Goal: Task Accomplishment & Management: Complete application form

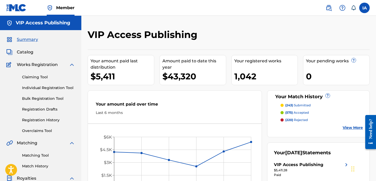
click at [236, 22] on div "VIP Access Publishing Your amount paid last distribution $5,411 Amount paid to …" at bounding box center [228, 158] width 295 height 284
click at [28, 54] on span "Catalog" at bounding box center [25, 52] width 17 height 6
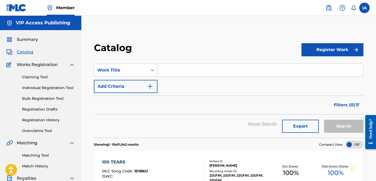
click at [62, 90] on link "Individual Registration Tool" at bounding box center [48, 88] width 53 height 6
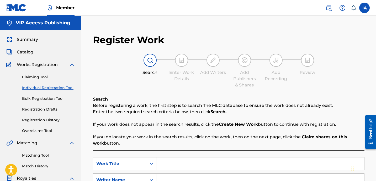
click at [219, 85] on div "Search Enter Work Details Add Writers Add Publishers & Shares Add Recording Rev…" at bounding box center [229, 71] width 272 height 35
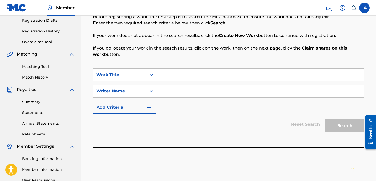
click at [243, 74] on input "Search Form" at bounding box center [260, 75] width 208 height 13
paste input "RELATE FREESTYLE"
type input "RELATE FREESTYLE"
click at [201, 94] on input "Search Form" at bounding box center [260, 91] width 208 height 13
click at [230, 91] on input "Search Form" at bounding box center [260, 91] width 208 height 13
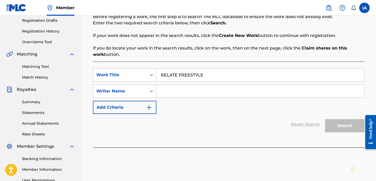
paste input "[PERSON_NAME] [PERSON_NAME]"
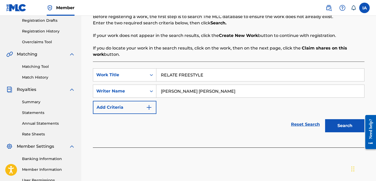
type input "[PERSON_NAME] [PERSON_NAME]"
click at [347, 126] on button "Search" at bounding box center [344, 125] width 39 height 13
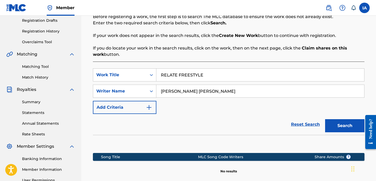
click at [229, 107] on div "SearchWithCriteria89b4a48b-e926-4048-b55c-9fbdded53605 Work Title RELATE FREEST…" at bounding box center [229, 91] width 272 height 46
click at [328, 122] on button "Search" at bounding box center [344, 125] width 39 height 13
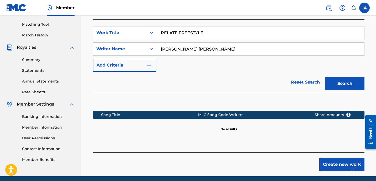
scroll to position [152, 0]
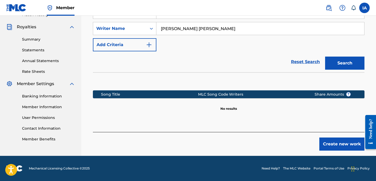
click at [333, 141] on button "Create new work" at bounding box center [341, 144] width 45 height 13
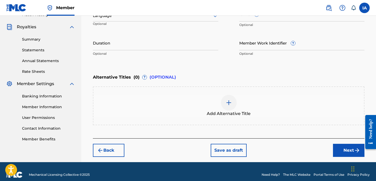
click at [126, 43] on input "Duration" at bounding box center [155, 42] width 125 height 15
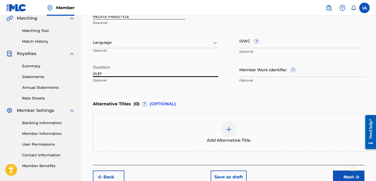
scroll to position [107, 0]
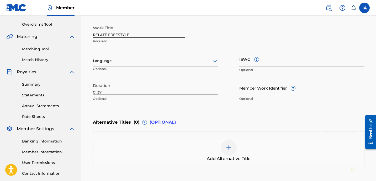
type input "01:37"
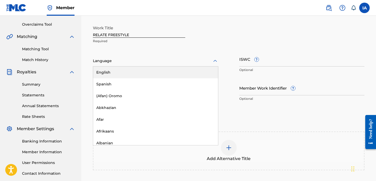
click at [164, 61] on div at bounding box center [155, 61] width 125 height 7
click at [136, 71] on div "English" at bounding box center [155, 73] width 125 height 12
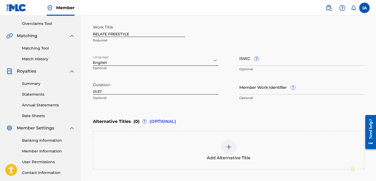
scroll to position [108, 0]
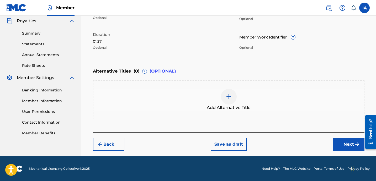
click at [343, 148] on button "Next" at bounding box center [348, 144] width 31 height 13
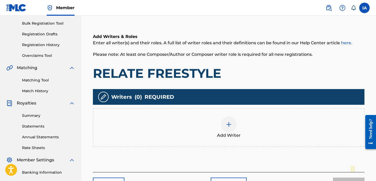
scroll to position [106, 0]
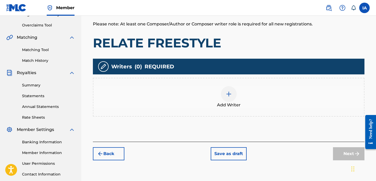
click at [270, 81] on div "Add Writer" at bounding box center [229, 97] width 272 height 39
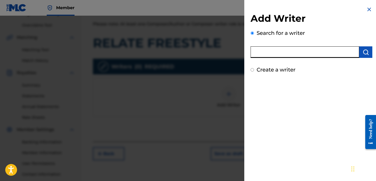
click at [294, 53] on input "text" at bounding box center [305, 52] width 109 height 12
paste input "[PERSON_NAME] [PERSON_NAME]"
type input "[PERSON_NAME] [PERSON_NAME]"
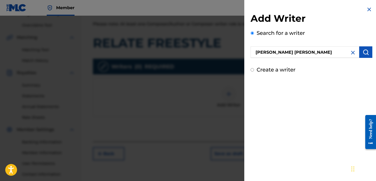
click at [363, 52] on img "submit" at bounding box center [366, 52] width 6 height 6
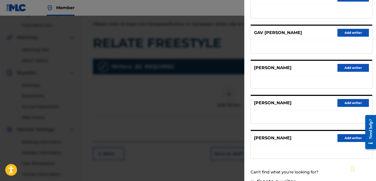
scroll to position [92, 0]
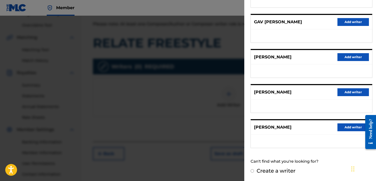
click at [271, 170] on label "Create a writer" at bounding box center [276, 171] width 39 height 6
radio input "true"
click at [254, 170] on input "Create a writer" at bounding box center [252, 170] width 3 height 3
radio input "false"
radio input "true"
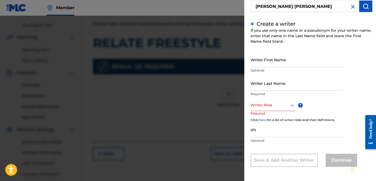
scroll to position [29, 0]
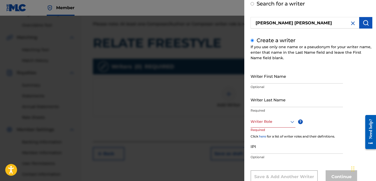
click at [279, 100] on input "Writer Last Name" at bounding box center [297, 99] width 92 height 15
paste input "[PERSON_NAME] [PERSON_NAME]"
drag, startPoint x: 267, startPoint y: 104, endPoint x: 312, endPoint y: 105, distance: 45.1
click at [312, 105] on input "[PERSON_NAME] [PERSON_NAME]" at bounding box center [297, 99] width 92 height 15
type input "[PERSON_NAME]"
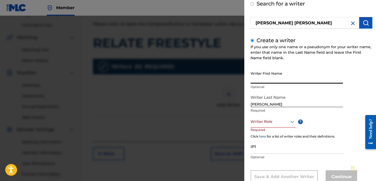
click at [284, 80] on input "Writer First Name" at bounding box center [297, 76] width 92 height 15
paste input "[PERSON_NAME]"
type input "[PERSON_NAME]"
click at [264, 124] on div at bounding box center [273, 122] width 45 height 7
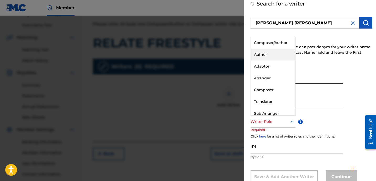
click at [276, 54] on div "Author" at bounding box center [273, 55] width 44 height 12
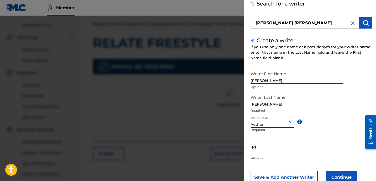
scroll to position [30, 0]
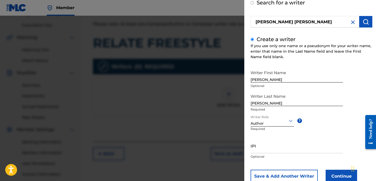
click at [277, 143] on input "IPI" at bounding box center [297, 146] width 92 height 15
click at [276, 151] on input "IPI" at bounding box center [297, 146] width 92 height 15
paste input "1278752215"
drag, startPoint x: 251, startPoint y: 150, endPoint x: 218, endPoint y: 147, distance: 33.2
click at [218, 147] on div "Add Writer Search for a writer [PERSON_NAME] [PERSON_NAME] Create a writer If y…" at bounding box center [188, 99] width 376 height 166
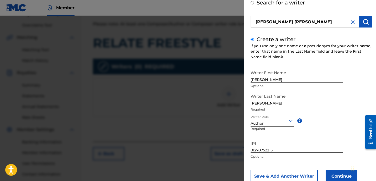
type input "01278752215"
click at [333, 172] on button "Continue" at bounding box center [341, 176] width 31 height 13
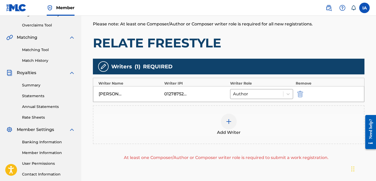
click at [224, 120] on div at bounding box center [229, 122] width 16 height 16
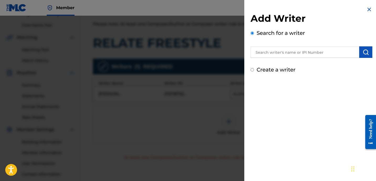
click at [267, 68] on label "Create a writer" at bounding box center [276, 70] width 39 height 6
radio input "true"
click at [254, 68] on input "Create a writer" at bounding box center [252, 69] width 3 height 3
radio input "false"
radio input "true"
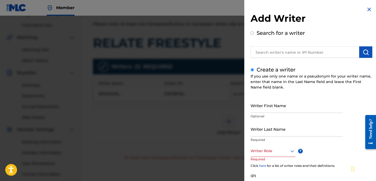
click at [256, 111] on input "Writer First Name" at bounding box center [297, 105] width 92 height 15
click at [280, 103] on input "Writer First Name" at bounding box center [297, 105] width 92 height 15
paste input "UNKNOWN WRITER"
type input "UNKNOWN WRITER"
click at [278, 108] on input "UNKNOWN WRITER" at bounding box center [297, 105] width 92 height 15
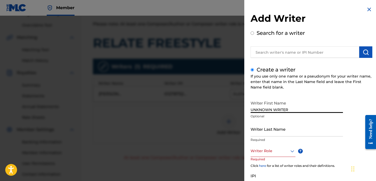
click at [278, 108] on input "UNKNOWN WRITER" at bounding box center [297, 105] width 92 height 15
click at [277, 128] on input "Writer Last Name" at bounding box center [297, 129] width 92 height 15
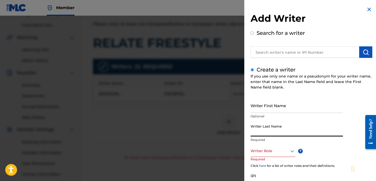
paste input "UNKNOWN WRITER"
click at [276, 133] on input "UNKNOWN WRITER" at bounding box center [297, 129] width 92 height 15
type input "UNKNOWN"
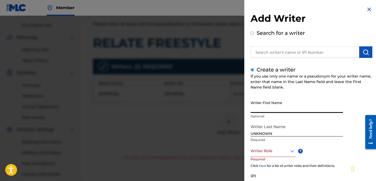
click at [276, 110] on input "Writer First Name" at bounding box center [297, 105] width 92 height 15
paste input "WRITER"
type input "WRITER"
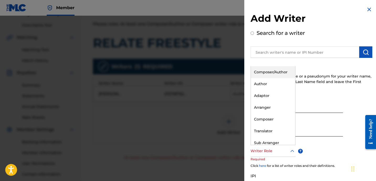
click at [272, 154] on div at bounding box center [273, 151] width 45 height 7
click at [274, 118] on div "Composer" at bounding box center [273, 120] width 44 height 12
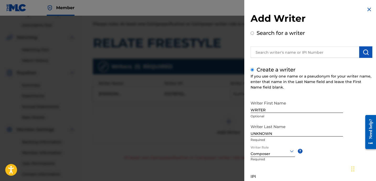
click at [309, 91] on div "Create a writer If you use only one name or a pseudonym for your writer name, e…" at bounding box center [312, 140] width 122 height 148
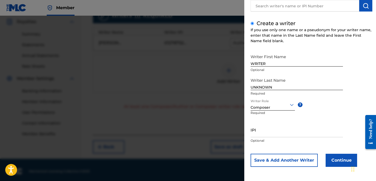
scroll to position [160, 0]
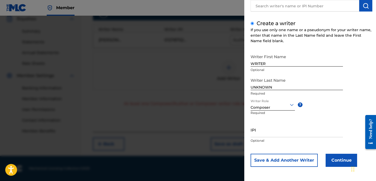
click at [334, 155] on button "Continue" at bounding box center [341, 160] width 31 height 13
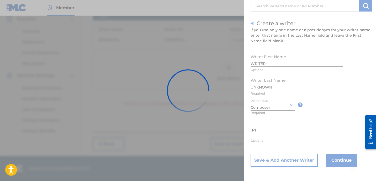
scroll to position [159, 0]
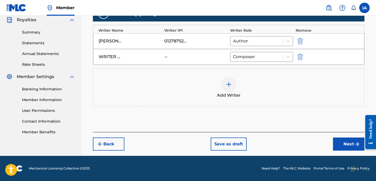
click at [264, 114] on div "Add Writers & Roles Enter all writer(s) and their roles. A full list of writer …" at bounding box center [229, 35] width 272 height 195
click at [337, 141] on button "Next" at bounding box center [348, 144] width 31 height 13
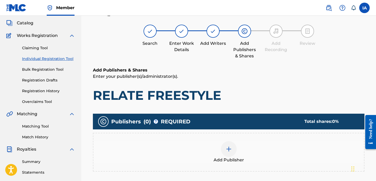
scroll to position [24, 0]
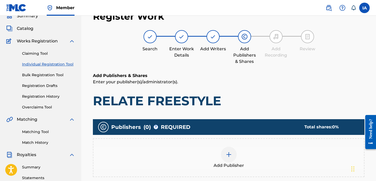
click at [233, 77] on h6 "Add Publishers & Shares" at bounding box center [229, 76] width 272 height 6
click at [229, 163] on span "Add Publisher" at bounding box center [229, 166] width 30 height 6
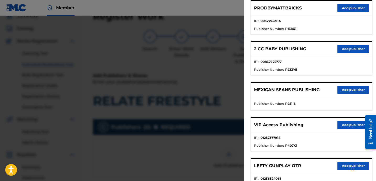
scroll to position [180, 0]
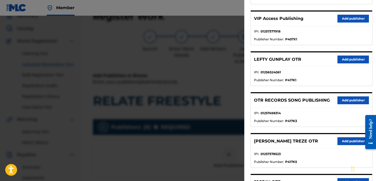
click at [347, 100] on button "Add publisher" at bounding box center [352, 101] width 31 height 8
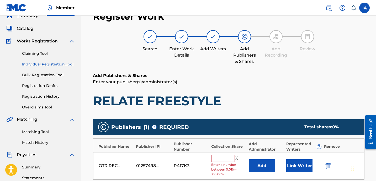
click at [228, 158] on input "text" at bounding box center [223, 158] width 24 height 7
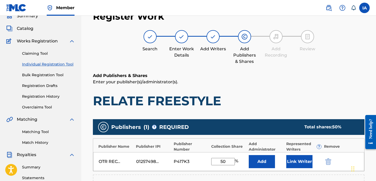
drag, startPoint x: 229, startPoint y: 163, endPoint x: 203, endPoint y: 154, distance: 27.5
click at [206, 156] on div "OTR RECORDS SONG PUBLISHING 01257498314 P417K3 50 % Add Link Writer" at bounding box center [228, 161] width 271 height 19
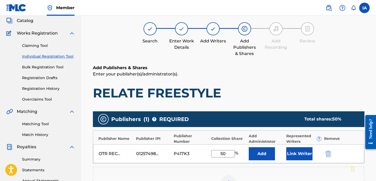
scroll to position [32, 0]
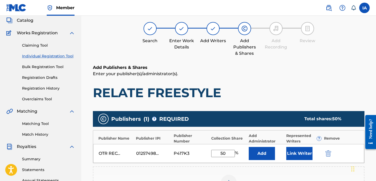
type input "50"
click at [268, 152] on button "Add" at bounding box center [262, 153] width 26 height 13
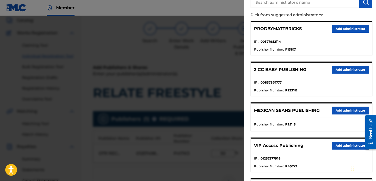
scroll to position [53, 0]
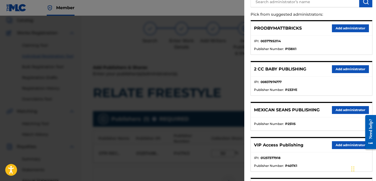
click at [335, 142] on button "Add administrator" at bounding box center [350, 145] width 37 height 8
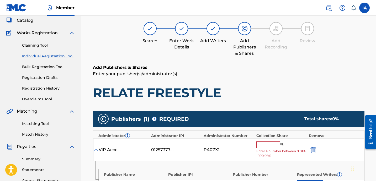
click at [272, 147] on input "text" at bounding box center [268, 145] width 24 height 7
paste input "50"
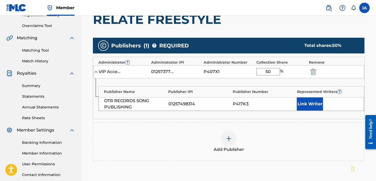
scroll to position [144, 0]
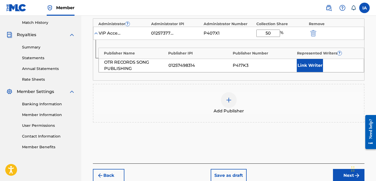
type input "50"
click at [313, 69] on button "Link Writer" at bounding box center [310, 65] width 26 height 13
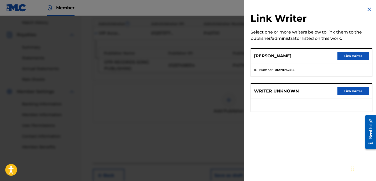
click at [344, 54] on button "Link writer" at bounding box center [352, 56] width 31 height 8
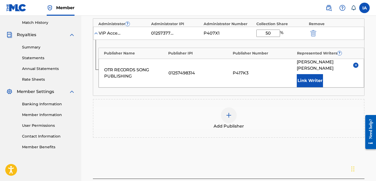
click at [305, 147] on div "Publishers ( 1 ) ? REQUIRED Total shares: 50 % Administrator ? Administrator IP…" at bounding box center [229, 76] width 272 height 159
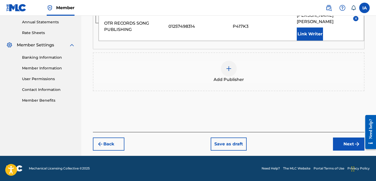
click at [347, 144] on button "Next" at bounding box center [348, 144] width 31 height 13
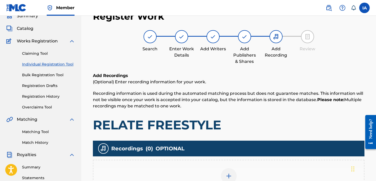
click at [249, 119] on h1 "RELATE FREESTYLE" at bounding box center [229, 125] width 272 height 16
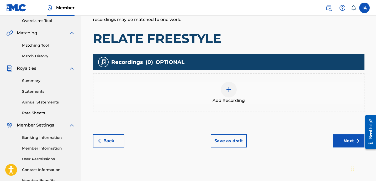
scroll to position [143, 0]
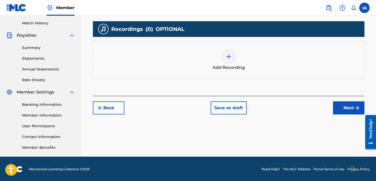
click at [238, 61] on div "Add Recording" at bounding box center [228, 60] width 270 height 22
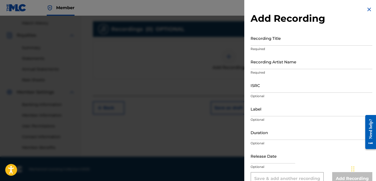
click at [266, 42] on input "Recording Title" at bounding box center [312, 38] width 122 height 15
click at [290, 39] on input "Recording Title" at bounding box center [312, 38] width 122 height 15
paste input "RELATE FREESTYLE"
type input "RELATE FREESTYLE"
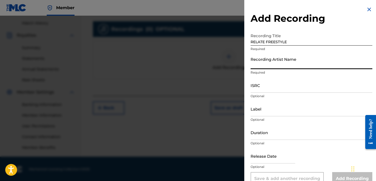
click at [277, 61] on input "Recording Artist Name" at bounding box center [312, 61] width 122 height 15
click at [272, 69] on input "Recording Artist Name" at bounding box center [312, 61] width 122 height 15
paste input "FAYZDATRAPR"
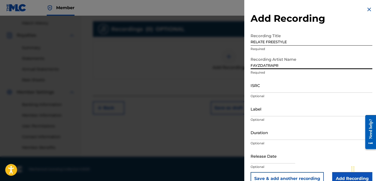
type input "FAYZDATRAPR"
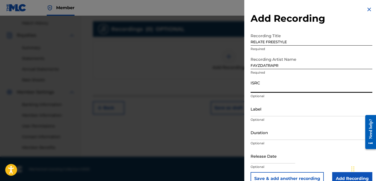
click at [274, 86] on input "ISRC" at bounding box center [312, 85] width 122 height 15
click at [269, 86] on input "ISRC" at bounding box center [312, 85] width 122 height 15
paste input "TCAEF1945797"
type input "TCAEF1945797"
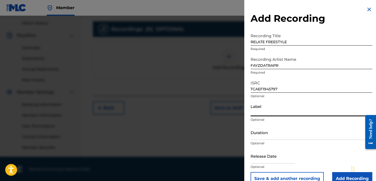
click at [268, 109] on input "Label" at bounding box center [312, 109] width 122 height 15
click at [273, 111] on input "Label" at bounding box center [312, 109] width 122 height 15
paste input "OTR RECORDS"
type input "OTR RECORDS"
click at [267, 130] on input "Duration" at bounding box center [312, 132] width 122 height 15
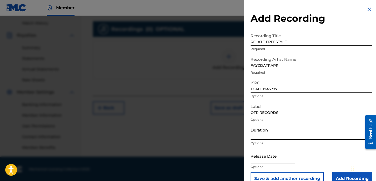
click at [259, 139] on input "Duration" at bounding box center [312, 132] width 122 height 15
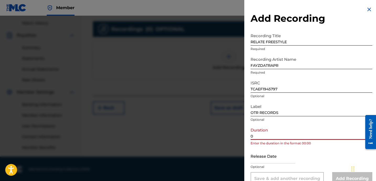
paste input "1:37"
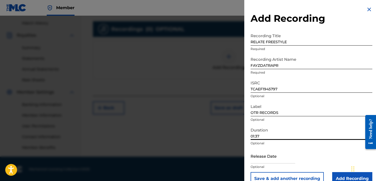
scroll to position [10, 0]
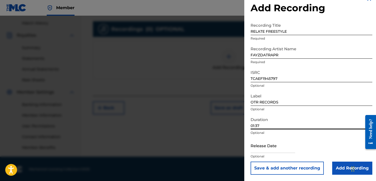
type input "01:37"
click at [337, 166] on input "Add Recording" at bounding box center [352, 168] width 40 height 13
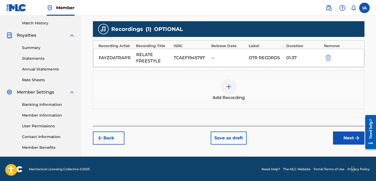
click at [254, 114] on div "Add Recordings (Optional) Enter recording information for your work. Recording …" at bounding box center [229, 39] width 272 height 173
click at [343, 141] on button "Next" at bounding box center [348, 138] width 31 height 13
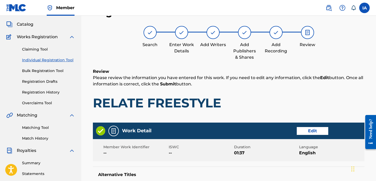
scroll to position [24, 0]
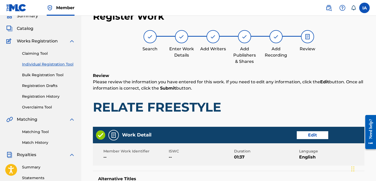
click at [258, 102] on h1 "RELATE FREESTYLE" at bounding box center [229, 107] width 272 height 16
click at [241, 96] on div "Review Please review the information you have entered for this work. If you nee…" at bounding box center [229, 98] width 272 height 50
click at [216, 91] on p "Please review the information you have entered for this work. If you need to ed…" at bounding box center [229, 85] width 272 height 13
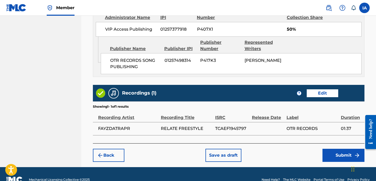
scroll to position [317, 0]
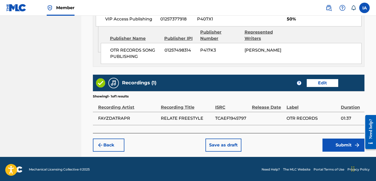
click at [334, 139] on button "Submit" at bounding box center [343, 145] width 42 height 13
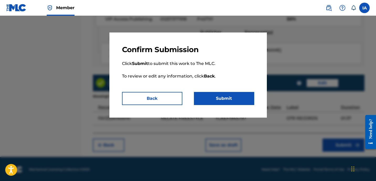
click at [234, 95] on button "Submit" at bounding box center [224, 98] width 60 height 13
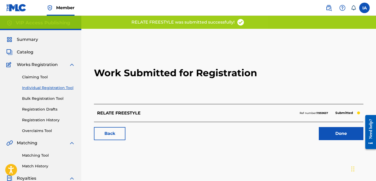
click at [200, 56] on h2 "Work Submitted for Registration" at bounding box center [228, 73] width 269 height 62
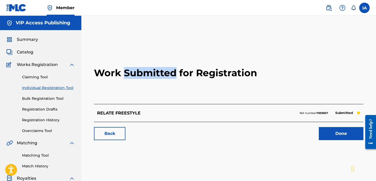
click at [139, 55] on h2 "Work Submitted for Registration" at bounding box center [228, 73] width 269 height 62
click at [63, 87] on link "Individual Registration Tool" at bounding box center [48, 88] width 53 height 6
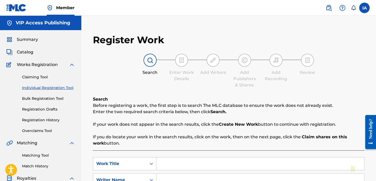
click at [175, 91] on div "Register Work Search Enter Work Details Add Writers Add Publishers & Shares Add…" at bounding box center [229, 138] width 282 height 219
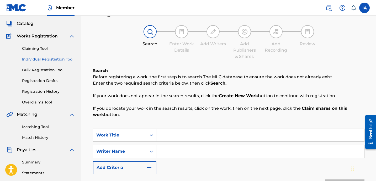
scroll to position [38, 0]
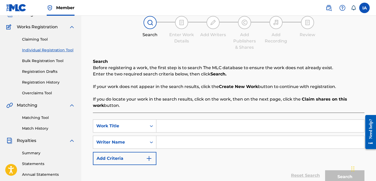
click at [223, 128] on input "Search Form" at bounding box center [260, 126] width 208 height 13
paste input "BIG DEALIN"
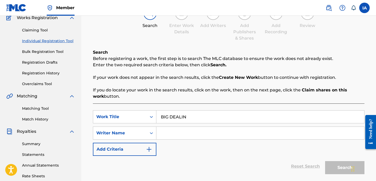
scroll to position [55, 0]
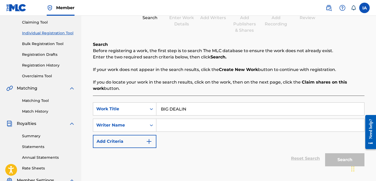
type input "BIG DEALIN"
click at [248, 124] on input "Search Form" at bounding box center [260, 125] width 208 height 13
paste input "[PERSON_NAME] [PERSON_NAME]"
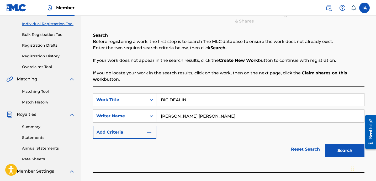
scroll to position [74, 0]
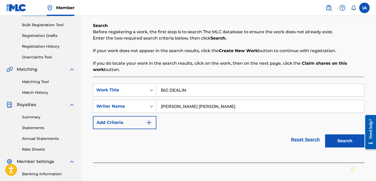
type input "[PERSON_NAME] [PERSON_NAME]"
click at [340, 142] on button "Search" at bounding box center [344, 141] width 39 height 13
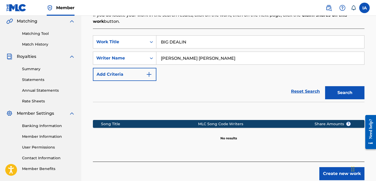
scroll to position [152, 0]
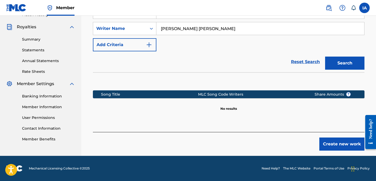
click at [336, 141] on button "Create new work" at bounding box center [341, 144] width 45 height 13
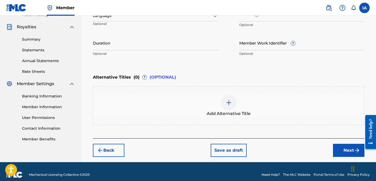
click at [250, 69] on div "Enter Work Details Enter work details for ‘ BIG DEALIN ’ below. Work Title BIG …" at bounding box center [229, 8] width 272 height 127
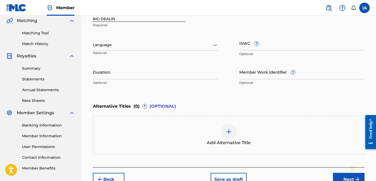
scroll to position [122, 0]
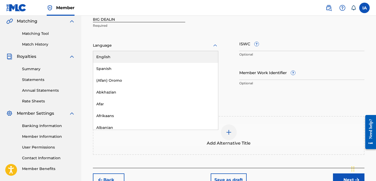
click at [144, 49] on div "Language" at bounding box center [155, 45] width 125 height 11
click at [142, 55] on div "English" at bounding box center [155, 57] width 125 height 12
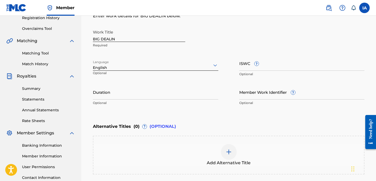
scroll to position [101, 0]
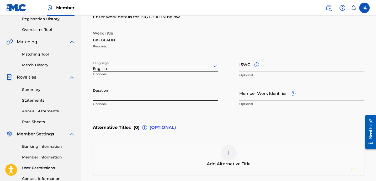
click at [131, 95] on input "Duration" at bounding box center [155, 93] width 125 height 15
paste input "2:23"
type input "02:23"
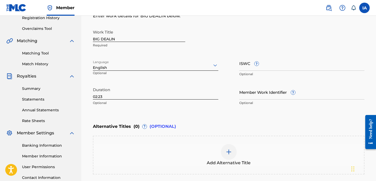
scroll to position [102, 0]
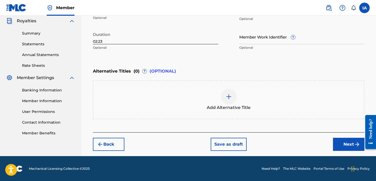
click at [341, 146] on button "Next" at bounding box center [348, 144] width 31 height 13
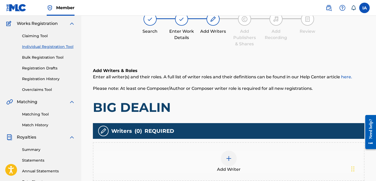
scroll to position [24, 0]
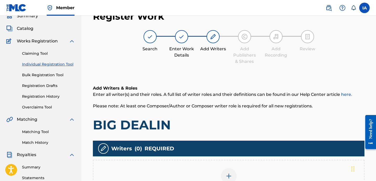
click at [238, 73] on div "Add Writers & Roles Enter all writer(s) and their roles. A full list of writer …" at bounding box center [229, 148] width 272 height 151
click at [240, 81] on div "Add Writers & Roles Enter all writer(s) and their roles. A full list of writer …" at bounding box center [229, 148] width 272 height 151
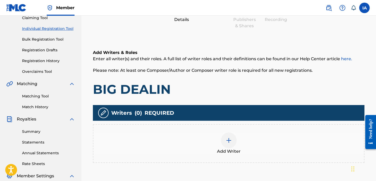
scroll to position [60, 0]
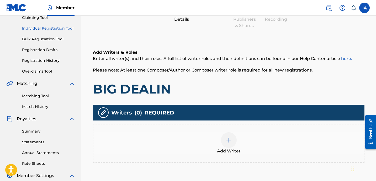
click at [233, 134] on div at bounding box center [229, 140] width 16 height 16
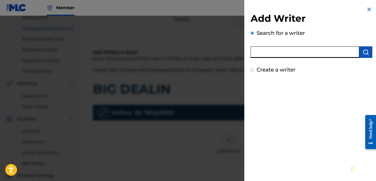
click at [284, 56] on input "text" at bounding box center [305, 52] width 109 height 12
paste input "[PERSON_NAME] [PERSON_NAME]"
type input "[PERSON_NAME] [PERSON_NAME]"
click at [366, 55] on img "submit" at bounding box center [366, 52] width 6 height 6
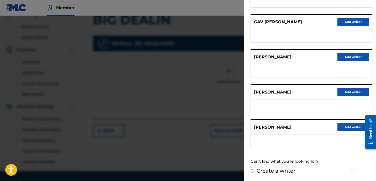
scroll to position [144, 0]
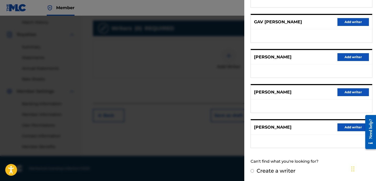
click at [283, 172] on label "Create a writer" at bounding box center [276, 171] width 39 height 6
radio input "true"
click at [254, 172] on input "Create a writer" at bounding box center [252, 170] width 3 height 3
radio input "false"
radio input "true"
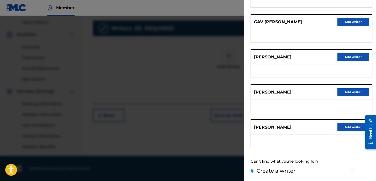
scroll to position [29, 0]
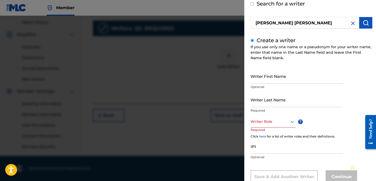
click at [277, 99] on input "Writer Last Name" at bounding box center [297, 99] width 92 height 15
paste input "[PERSON_NAME] [PERSON_NAME]"
drag, startPoint x: 267, startPoint y: 103, endPoint x: 332, endPoint y: 113, distance: 65.7
click at [332, 113] on div "Writer Last Name [PERSON_NAME] [PERSON_NAME] Required" at bounding box center [297, 104] width 92 height 24
type input "[PERSON_NAME]"
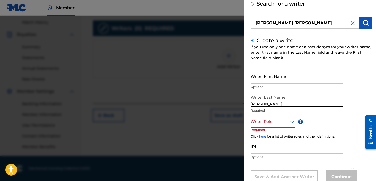
click at [286, 79] on input "Writer First Name" at bounding box center [297, 76] width 92 height 15
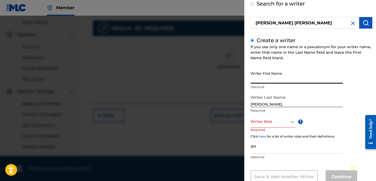
paste input "[PERSON_NAME]"
type input "[PERSON_NAME]"
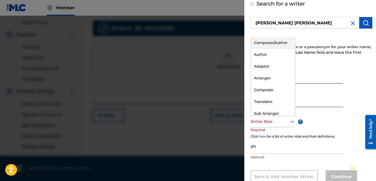
click at [275, 119] on div at bounding box center [273, 122] width 45 height 7
click at [270, 53] on div "Author" at bounding box center [273, 55] width 44 height 12
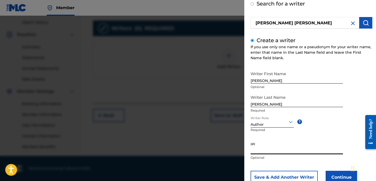
click at [277, 149] on input "IPI" at bounding box center [297, 147] width 92 height 15
click at [271, 146] on input "IPI" at bounding box center [297, 147] width 92 height 15
paste input "1278752215"
drag, startPoint x: 251, startPoint y: 150, endPoint x: 252, endPoint y: 153, distance: 3.3
click at [251, 150] on input "1278752215" at bounding box center [297, 147] width 92 height 15
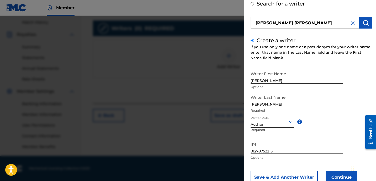
drag, startPoint x: 253, startPoint y: 152, endPoint x: 272, endPoint y: 151, distance: 18.1
click at [271, 151] on input "01278752215" at bounding box center [297, 147] width 92 height 15
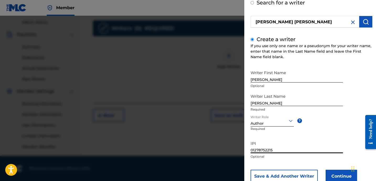
click at [327, 146] on input "01278752215" at bounding box center [297, 146] width 92 height 15
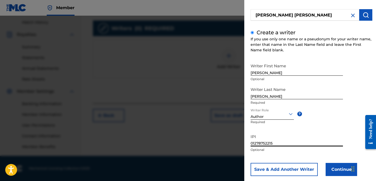
scroll to position [46, 0]
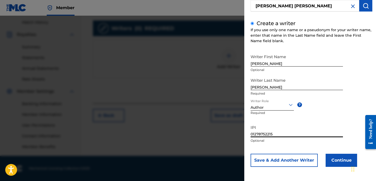
type input "01278752215"
click at [336, 162] on button "Continue" at bounding box center [341, 160] width 31 height 13
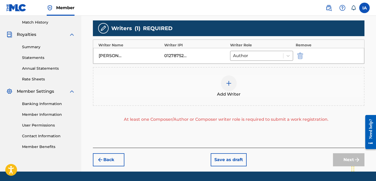
click at [272, 89] on div "Add Writer" at bounding box center [228, 87] width 270 height 22
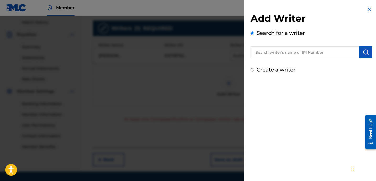
click at [284, 67] on label "Create a writer" at bounding box center [276, 70] width 39 height 6
radio input "true"
click at [254, 68] on input "Create a writer" at bounding box center [252, 69] width 3 height 3
radio input "false"
radio input "true"
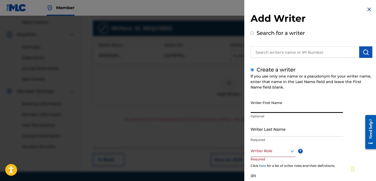
click at [278, 111] on input "Writer First Name" at bounding box center [297, 105] width 92 height 15
click at [275, 131] on input "Writer Last Name" at bounding box center [297, 129] width 92 height 15
paste input "UNKNOWN WRITER"
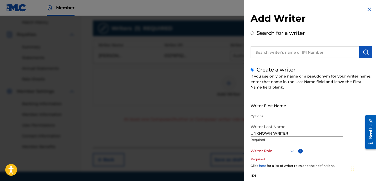
click at [277, 132] on input "UNKNOWN WRITER" at bounding box center [297, 129] width 92 height 15
type input "UNKNOWN"
click at [272, 103] on input "Writer First Name" at bounding box center [297, 105] width 92 height 15
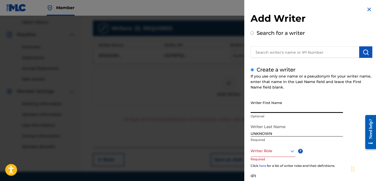
paste input "WRITER"
type input "WRITER"
click at [265, 150] on div at bounding box center [273, 151] width 45 height 7
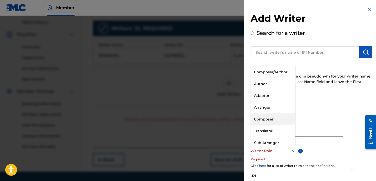
click at [281, 120] on div "Composer" at bounding box center [273, 120] width 44 height 12
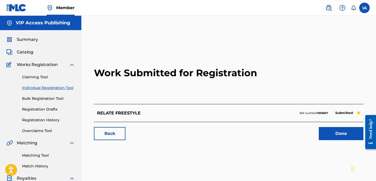
click at [65, 90] on link "Individual Registration Tool" at bounding box center [48, 88] width 53 height 6
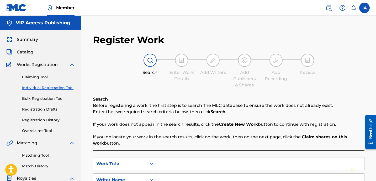
scroll to position [87, 0]
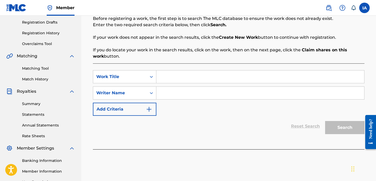
click at [216, 78] on input "Search Form" at bounding box center [260, 77] width 208 height 13
paste input "BIG DEALIN"
type input "BIG DEALIN"
click at [237, 95] on input "Search Form" at bounding box center [260, 93] width 208 height 13
type input "[PERSON_NAME] [PERSON_NAME]"
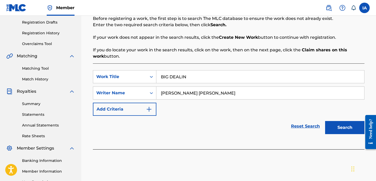
click at [350, 126] on button "Search" at bounding box center [344, 127] width 39 height 13
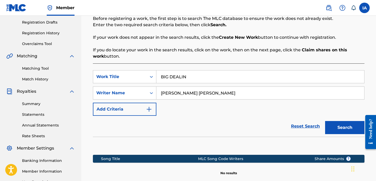
click at [196, 112] on div "SearchWithCriteria89b4a48b-e926-4048-b55c-9fbdded53605 Work Title BIG DEALIN Se…" at bounding box center [229, 93] width 272 height 46
click at [204, 115] on form "SearchWithCriteria89b4a48b-e926-4048-b55c-9fbdded53605 Work Title BIG DEALIN Se…" at bounding box center [229, 103] width 272 height 67
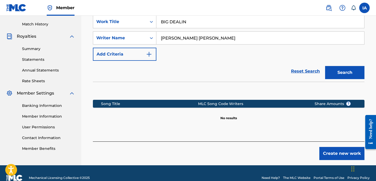
scroll to position [152, 0]
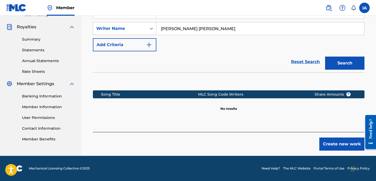
click at [336, 142] on button "Create new work" at bounding box center [341, 144] width 45 height 13
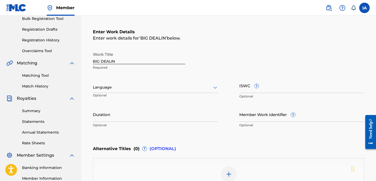
scroll to position [79, 0]
click at [152, 82] on div "Language Optional" at bounding box center [155, 91] width 125 height 24
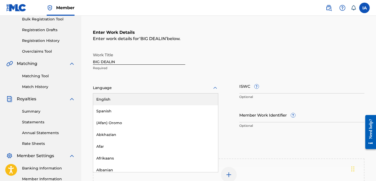
click at [164, 85] on div at bounding box center [155, 88] width 125 height 7
click at [182, 98] on div "English" at bounding box center [155, 100] width 125 height 12
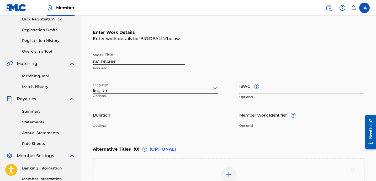
click at [225, 45] on div "Enter Work Details Enter work details for ‘ BIG DEALIN ’ below. Work Title BIG …" at bounding box center [229, 80] width 272 height 127
click at [140, 115] on input "Duration" at bounding box center [155, 115] width 125 height 15
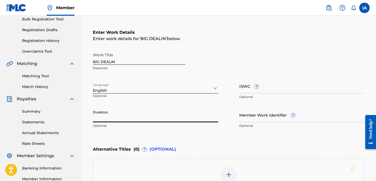
click at [109, 117] on input "Duration" at bounding box center [155, 115] width 125 height 15
paste input "2:23"
type input "02:23"
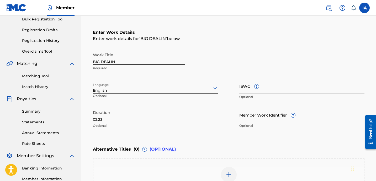
click at [265, 52] on div "Work Title BIG DEALIN Required" at bounding box center [229, 62] width 272 height 24
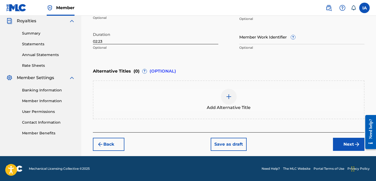
click at [342, 144] on button "Next" at bounding box center [348, 144] width 31 height 13
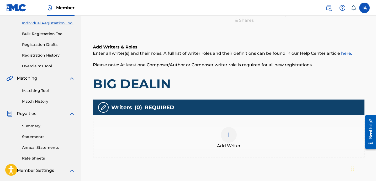
scroll to position [142, 0]
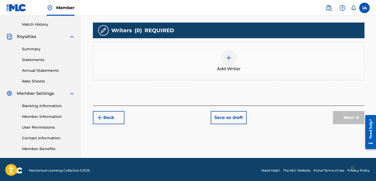
click at [241, 57] on div "Add Writer" at bounding box center [228, 61] width 270 height 22
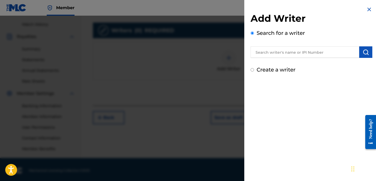
click at [277, 70] on label "Create a writer" at bounding box center [276, 70] width 39 height 6
radio input "true"
click at [254, 70] on input "Create a writer" at bounding box center [252, 69] width 3 height 3
radio input "false"
radio input "true"
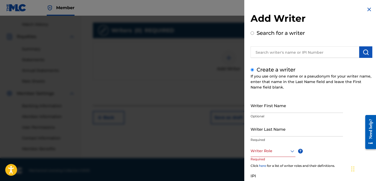
click at [277, 109] on input "Writer First Name" at bounding box center [297, 105] width 92 height 15
click at [278, 129] on input "Writer Last Name" at bounding box center [297, 129] width 92 height 15
paste input "[PERSON_NAME] [PERSON_NAME]"
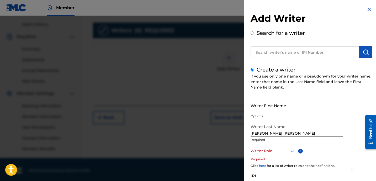
drag, startPoint x: 266, startPoint y: 133, endPoint x: 325, endPoint y: 133, distance: 58.5
click at [325, 133] on input "[PERSON_NAME] [PERSON_NAME]" at bounding box center [297, 129] width 92 height 15
type input "[PERSON_NAME]"
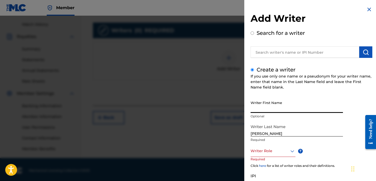
click at [306, 111] on input "Writer First Name" at bounding box center [297, 105] width 92 height 15
paste input "[PERSON_NAME]"
type input "[PERSON_NAME]"
click at [274, 157] on div "Writer Role ? Required" at bounding box center [278, 157] width 55 height 24
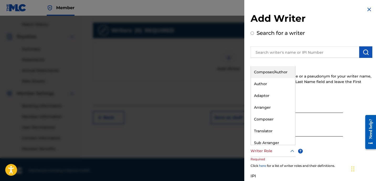
click at [274, 151] on div at bounding box center [273, 151] width 45 height 7
click at [272, 120] on div "Composer" at bounding box center [273, 120] width 44 height 12
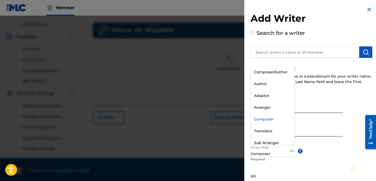
click at [273, 151] on div at bounding box center [273, 151] width 44 height 7
click at [276, 86] on div "Author" at bounding box center [273, 84] width 44 height 12
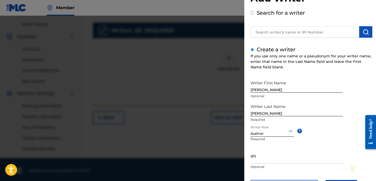
scroll to position [46, 0]
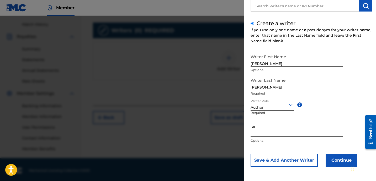
click at [266, 137] on input "IPI" at bounding box center [297, 130] width 92 height 15
click at [283, 134] on input "IPI" at bounding box center [297, 130] width 92 height 15
paste input "1278752215"
click at [252, 133] on input "1278752215" at bounding box center [297, 130] width 92 height 15
type input "01278752215"
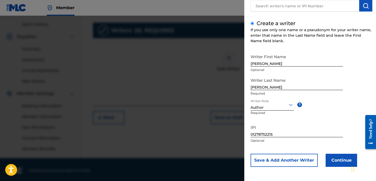
click at [327, 157] on button "Continue" at bounding box center [341, 160] width 31 height 13
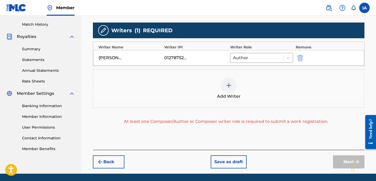
click at [248, 84] on div "Add Writer" at bounding box center [228, 89] width 270 height 22
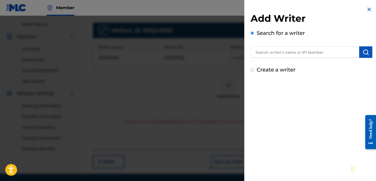
click at [285, 68] on label "Create a writer" at bounding box center [276, 70] width 39 height 6
radio input "true"
click at [254, 68] on input "Create a writer" at bounding box center [252, 69] width 3 height 3
radio input "false"
radio input "true"
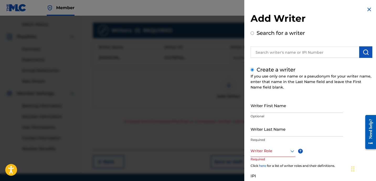
click at [281, 109] on input "Writer First Name" at bounding box center [297, 105] width 92 height 15
type input "WRITER"
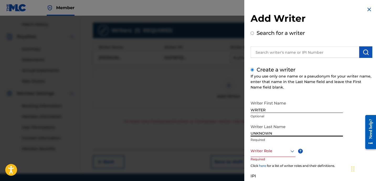
type input "UNKNOWN"
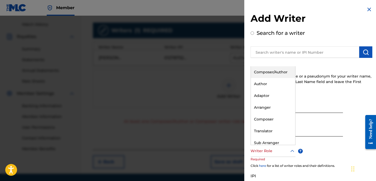
click at [274, 148] on div at bounding box center [273, 151] width 45 height 7
click at [275, 117] on div "Composer" at bounding box center [273, 120] width 44 height 12
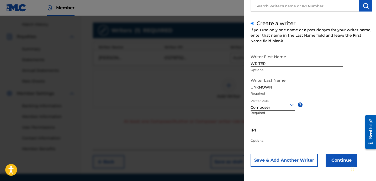
click at [333, 158] on button "Continue" at bounding box center [341, 160] width 31 height 13
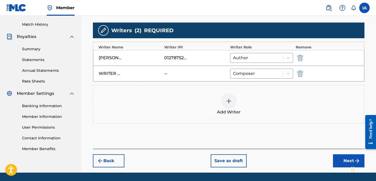
click at [334, 158] on button "Next" at bounding box center [348, 161] width 31 height 13
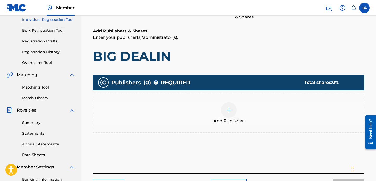
scroll to position [24, 0]
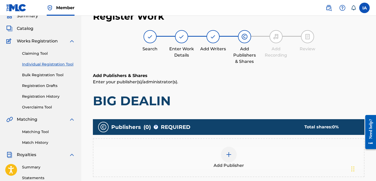
click at [236, 163] on span "Add Publisher" at bounding box center [229, 166] width 30 height 6
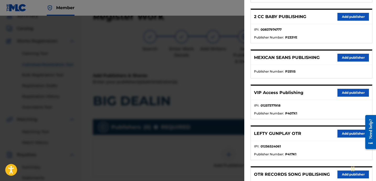
scroll to position [187, 0]
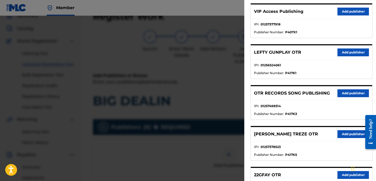
click at [346, 91] on button "Add publisher" at bounding box center [352, 93] width 31 height 8
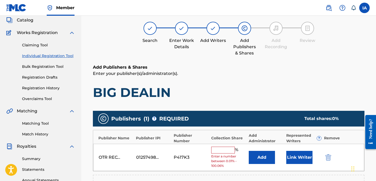
scroll to position [42, 0]
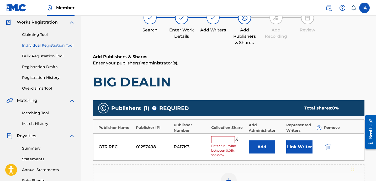
click at [221, 137] on input "text" at bounding box center [223, 139] width 24 height 7
type input "50"
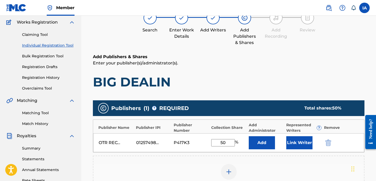
drag, startPoint x: 227, startPoint y: 142, endPoint x: 195, endPoint y: 126, distance: 35.8
click at [201, 131] on div "Publisher Name Publisher IPI Publisher Number Collection Share Add Administrato…" at bounding box center [229, 136] width 272 height 33
click at [260, 144] on button "Add" at bounding box center [262, 142] width 26 height 13
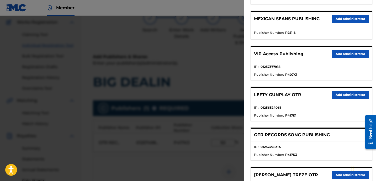
scroll to position [148, 0]
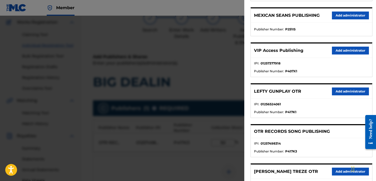
click at [343, 52] on button "Add administrator" at bounding box center [350, 51] width 37 height 8
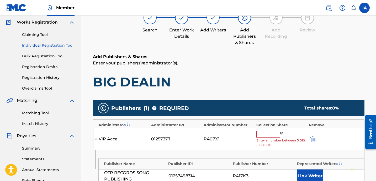
drag, startPoint x: 268, startPoint y: 136, endPoint x: 273, endPoint y: 136, distance: 5.3
click at [268, 136] on input "text" at bounding box center [268, 134] width 24 height 7
paste input "50"
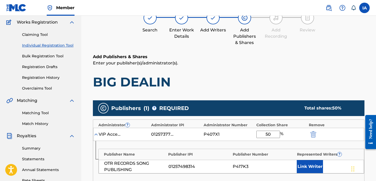
type input "50"
click at [299, 167] on button "Link Writer" at bounding box center [310, 166] width 26 height 13
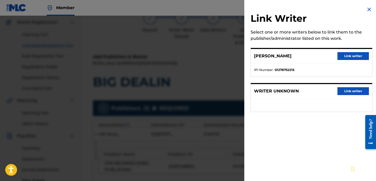
click at [350, 57] on button "Link writer" at bounding box center [352, 56] width 31 height 8
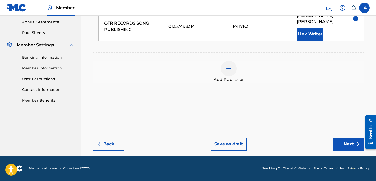
click at [338, 146] on button "Next" at bounding box center [348, 144] width 31 height 13
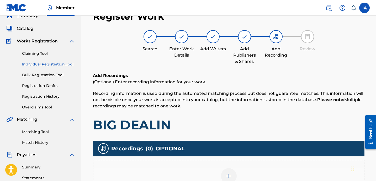
scroll to position [123, 0]
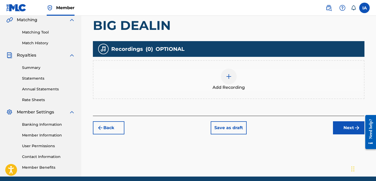
click at [254, 70] on div "Add Recording" at bounding box center [228, 80] width 270 height 22
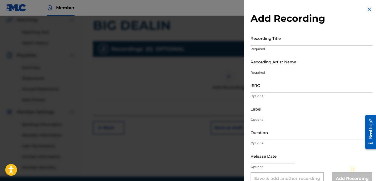
click at [265, 45] on input "Recording Title" at bounding box center [312, 38] width 122 height 15
click at [285, 37] on input "Recording Title" at bounding box center [312, 38] width 122 height 15
paste input "BIG DEALIN"
type input "BIG DEALIN"
click at [277, 60] on input "Recording Artist Name" at bounding box center [312, 61] width 122 height 15
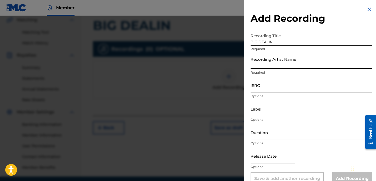
click at [275, 60] on input "Recording Artist Name" at bounding box center [312, 61] width 122 height 15
paste input "FAYZDATRAPR"
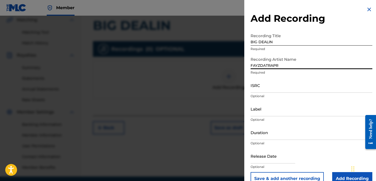
type input "FAYZDATRAPR"
click at [266, 86] on input "ISRC" at bounding box center [312, 85] width 122 height 15
paste input "TCAEF1945926"
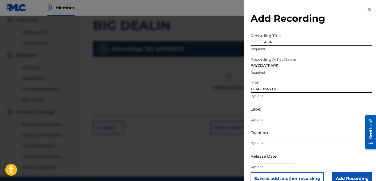
type input "TCAEF1945926"
click at [271, 107] on input "Label" at bounding box center [312, 109] width 122 height 15
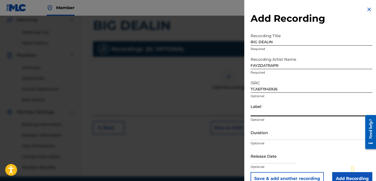
type input "OTR RECORDS"
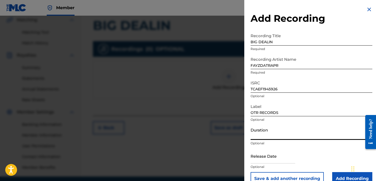
drag, startPoint x: 271, startPoint y: 134, endPoint x: 5, endPoint y: 4, distance: 296.3
click at [271, 134] on input "Duration" at bounding box center [312, 132] width 122 height 15
click at [264, 136] on input "Duration" at bounding box center [312, 132] width 122 height 15
paste input "2:23"
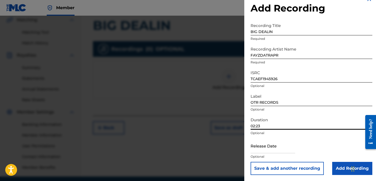
scroll to position [10, 0]
type input "02:23"
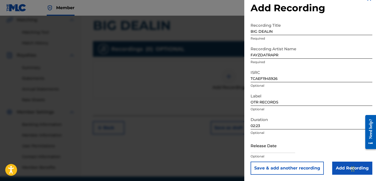
click at [338, 164] on input "Add Recording" at bounding box center [352, 168] width 40 height 13
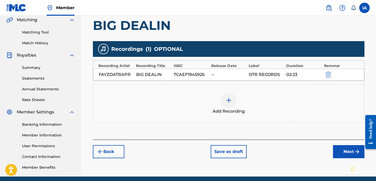
click at [306, 134] on div "Add Recordings (Optional) Enter recording information for your work. Recording …" at bounding box center [229, 56] width 272 height 167
click at [342, 153] on button "Next" at bounding box center [348, 151] width 31 height 13
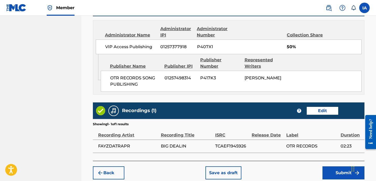
scroll to position [289, 0]
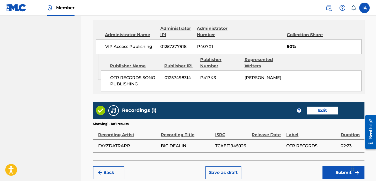
click at [332, 171] on button "Submit" at bounding box center [343, 172] width 42 height 13
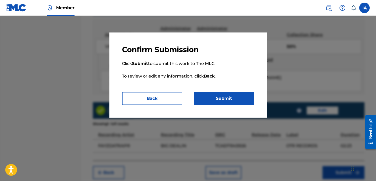
click at [247, 100] on button "Submit" at bounding box center [224, 98] width 60 height 13
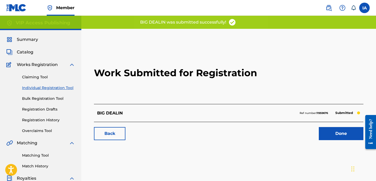
click at [231, 79] on h2 "Work Submitted for Registration" at bounding box center [228, 73] width 269 height 62
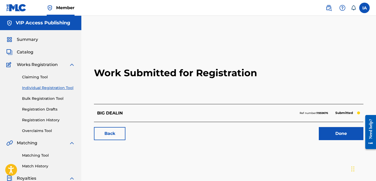
drag, startPoint x: 210, startPoint y: 37, endPoint x: 218, endPoint y: 38, distance: 7.9
click at [211, 38] on div "Work Submitted for Registration BIG DEALIN Ref number: 11959676 Submitted Back …" at bounding box center [228, 164] width 295 height 271
click at [61, 87] on link "Individual Registration Tool" at bounding box center [48, 88] width 53 height 6
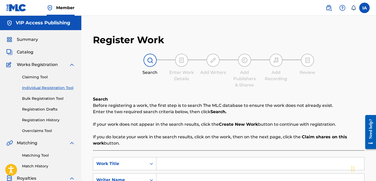
click at [187, 77] on div "Enter Work Details" at bounding box center [181, 76] width 26 height 13
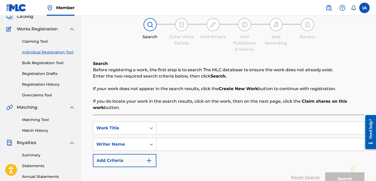
scroll to position [36, 0]
click at [238, 125] on input "Search Form" at bounding box center [260, 128] width 208 height 13
paste input "PARTY SEASON"
type input "PARTY SEASON"
click at [237, 142] on input "Search Form" at bounding box center [260, 144] width 208 height 13
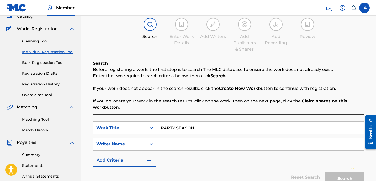
paste input "[PERSON_NAME] [PERSON_NAME]"
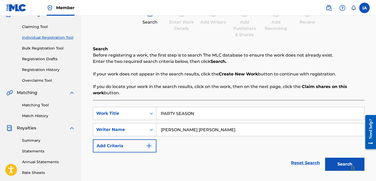
scroll to position [51, 0]
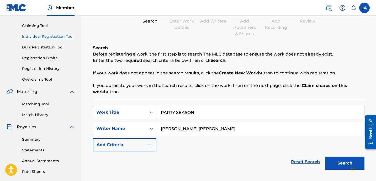
type input "[PERSON_NAME] [PERSON_NAME]"
click at [340, 161] on button "Search" at bounding box center [344, 163] width 39 height 13
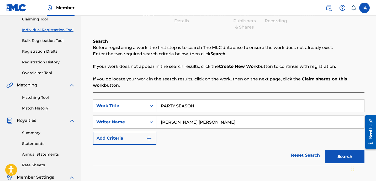
scroll to position [69, 0]
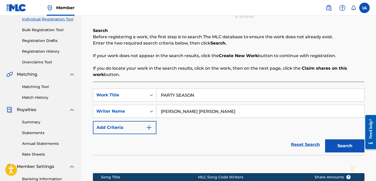
click at [340, 141] on button "Search" at bounding box center [344, 146] width 39 height 13
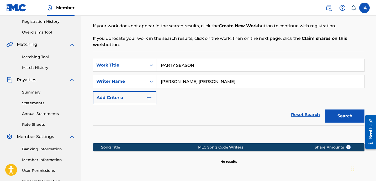
scroll to position [137, 0]
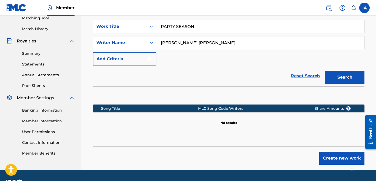
click at [334, 156] on button "Create new work" at bounding box center [341, 158] width 45 height 13
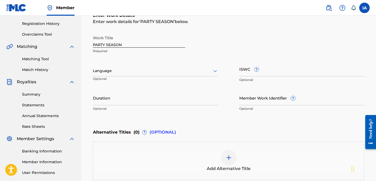
scroll to position [86, 0]
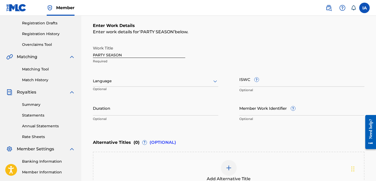
click at [186, 79] on div at bounding box center [155, 81] width 125 height 7
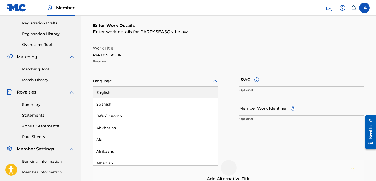
click at [166, 94] on div "English" at bounding box center [155, 93] width 125 height 12
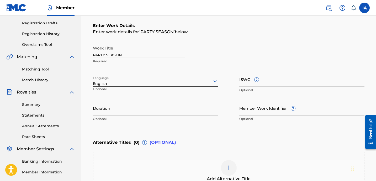
click at [169, 114] on input "Duration" at bounding box center [155, 108] width 125 height 15
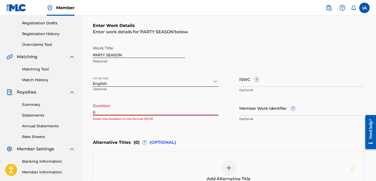
paste input "2:28"
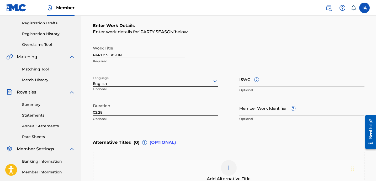
type input "02:28"
click at [251, 131] on div "Enter Work Details Enter work details for ‘ PARTY SEASON ’ below. Work Title PA…" at bounding box center [229, 73] width 272 height 127
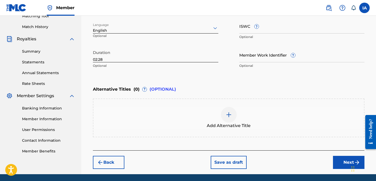
scroll to position [114, 0]
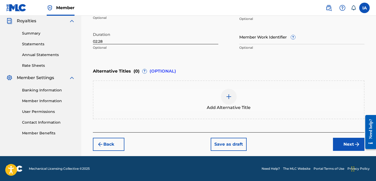
click at [337, 142] on button "Next" at bounding box center [348, 144] width 31 height 13
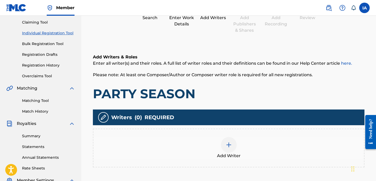
scroll to position [61, 0]
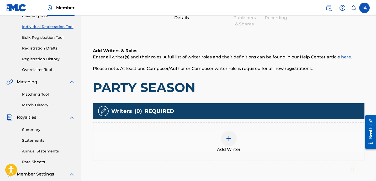
click at [238, 132] on div "Add Writer" at bounding box center [228, 142] width 270 height 22
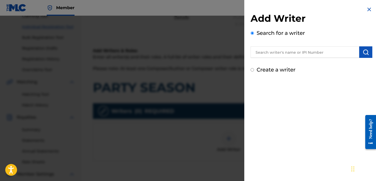
click at [284, 54] on input "text" at bounding box center [305, 52] width 109 height 12
click at [280, 68] on label "Create a writer" at bounding box center [276, 70] width 39 height 6
radio input "true"
click at [254, 68] on input "Create a writer" at bounding box center [252, 69] width 3 height 3
radio input "false"
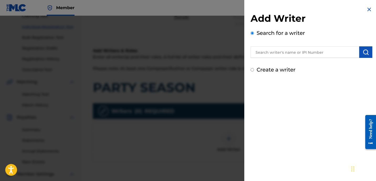
radio input "true"
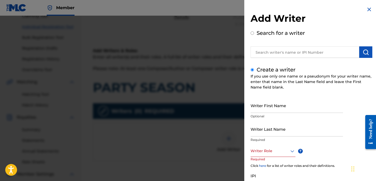
click at [274, 106] on input "Writer First Name" at bounding box center [297, 105] width 92 height 15
click at [277, 129] on input "Writer Last Name" at bounding box center [297, 129] width 92 height 15
paste input "[PERSON_NAME] [PERSON_NAME]"
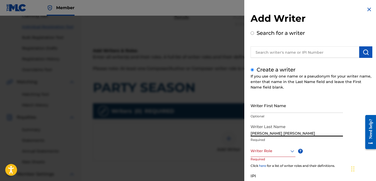
drag, startPoint x: 266, startPoint y: 132, endPoint x: 346, endPoint y: 134, distance: 80.0
click at [346, 134] on div "Writer First Name Optional Writer Last Name [PERSON_NAME] [PERSON_NAME] Require…" at bounding box center [312, 155] width 122 height 115
type input "[PERSON_NAME]"
click at [284, 104] on input "Writer First Name" at bounding box center [297, 105] width 92 height 15
paste input "[PERSON_NAME]"
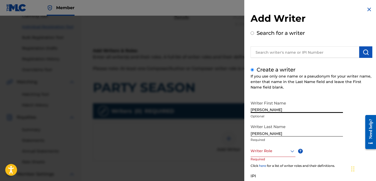
type input "[PERSON_NAME]"
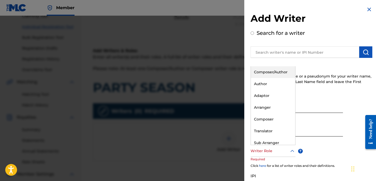
click at [275, 151] on div at bounding box center [273, 151] width 45 height 7
click at [271, 86] on div "Author" at bounding box center [273, 84] width 44 height 12
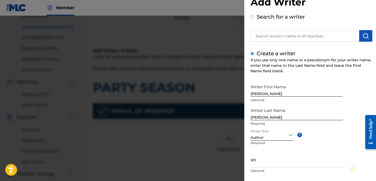
scroll to position [28, 0]
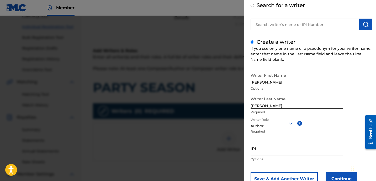
click at [273, 154] on input "IPI" at bounding box center [297, 148] width 92 height 15
drag, startPoint x: 264, startPoint y: 143, endPoint x: 256, endPoint y: 155, distance: 13.8
click at [264, 143] on input "IPI" at bounding box center [297, 148] width 92 height 15
paste input "1278752215"
click at [251, 153] on input "1278752215" at bounding box center [297, 148] width 92 height 15
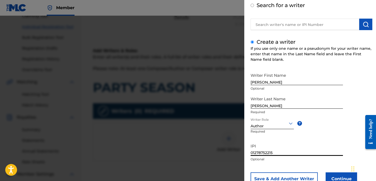
type input "01278752215"
click at [330, 173] on button "Continue" at bounding box center [341, 179] width 31 height 13
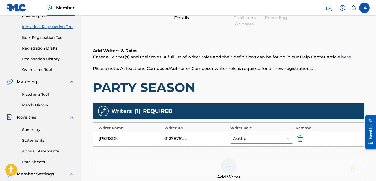
click at [243, 84] on h1 "PARTY SEASON" at bounding box center [229, 88] width 272 height 16
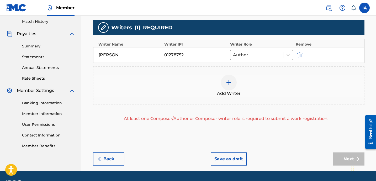
scroll to position [157, 0]
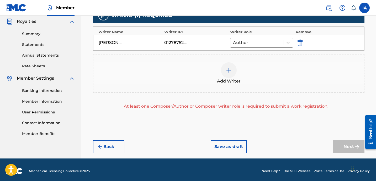
click at [238, 77] on div "Add Writer" at bounding box center [228, 73] width 270 height 22
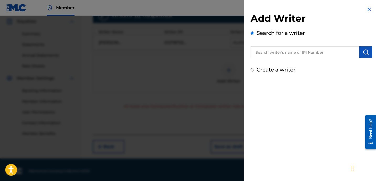
click at [259, 72] on label "Create a writer" at bounding box center [276, 70] width 39 height 6
radio input "true"
click at [254, 72] on input "Create a writer" at bounding box center [252, 69] width 3 height 3
radio input "false"
radio input "true"
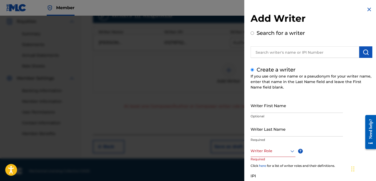
click at [272, 100] on input "Writer First Name" at bounding box center [297, 105] width 92 height 15
click at [265, 128] on input "Writer Last Name" at bounding box center [297, 129] width 92 height 15
paste input "UNKNOWN WRITER"
click at [279, 134] on input "UNKNOWN WRITER" at bounding box center [297, 129] width 92 height 15
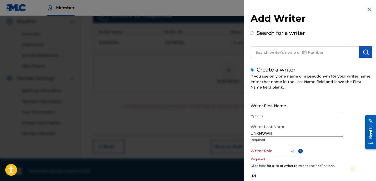
type input "UNKNOWN"
click at [277, 109] on input "Writer First Name" at bounding box center [297, 105] width 92 height 15
paste input "WRITER"
type input "WRITER"
click at [267, 149] on div at bounding box center [273, 151] width 45 height 7
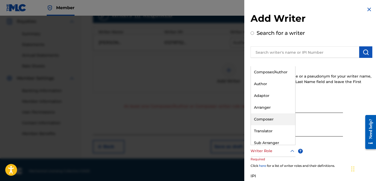
click at [281, 117] on div "Composer" at bounding box center [273, 120] width 44 height 12
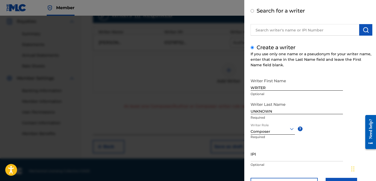
scroll to position [46, 0]
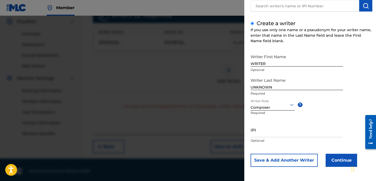
click at [329, 159] on button "Continue" at bounding box center [341, 160] width 31 height 13
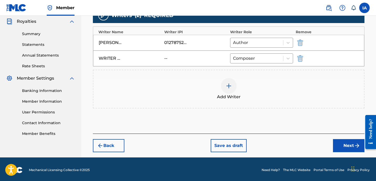
click at [347, 149] on button "Next" at bounding box center [348, 145] width 31 height 13
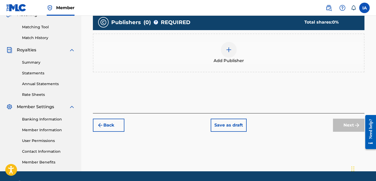
scroll to position [128, 0]
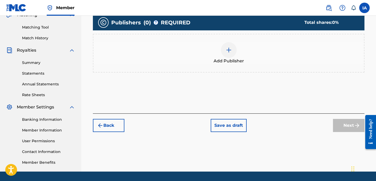
click at [243, 60] on span "Add Publisher" at bounding box center [229, 61] width 30 height 6
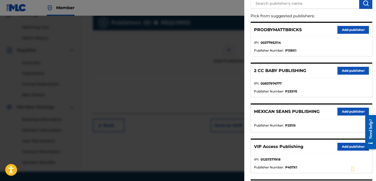
scroll to position [158, 0]
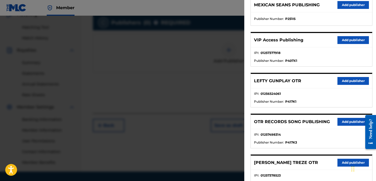
click at [344, 124] on button "Add publisher" at bounding box center [352, 122] width 31 height 8
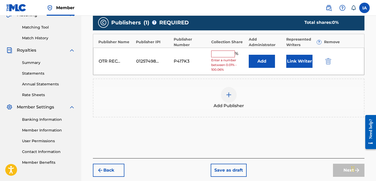
click at [227, 56] on input "text" at bounding box center [223, 54] width 24 height 7
type input "50"
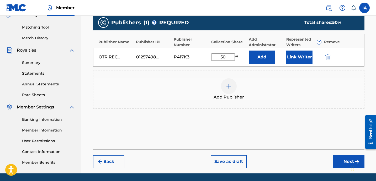
click at [258, 56] on button "Add" at bounding box center [262, 57] width 26 height 13
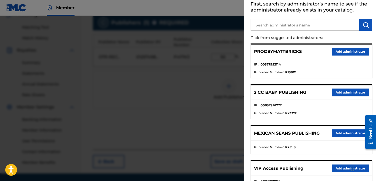
scroll to position [31, 0]
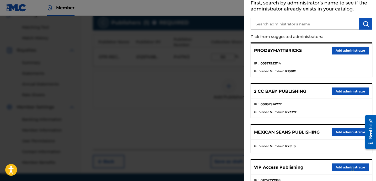
click at [337, 164] on button "Add administrator" at bounding box center [350, 168] width 37 height 8
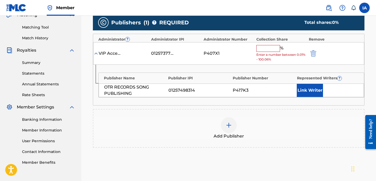
click at [274, 52] on div "% Enter a number between 0.01% - 100.06%" at bounding box center [281, 53] width 50 height 17
click at [273, 51] on input "text" at bounding box center [268, 48] width 24 height 7
type input "50"
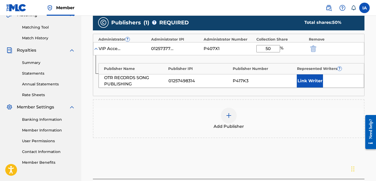
click at [308, 84] on button "Link Writer" at bounding box center [310, 81] width 26 height 13
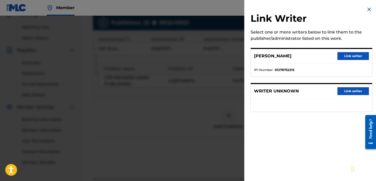
click at [338, 61] on div "[PERSON_NAME] Link writer" at bounding box center [311, 56] width 121 height 14
click at [341, 54] on button "Link writer" at bounding box center [352, 56] width 31 height 8
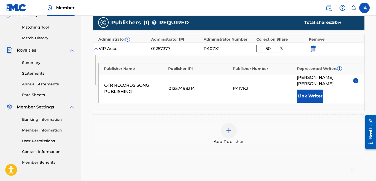
click at [289, 109] on div "Publisher Name Publisher IPI Publisher Number Represented Writers ? OTR RECORDS…" at bounding box center [228, 83] width 271 height 56
drag, startPoint x: 289, startPoint y: 109, endPoint x: 278, endPoint y: 108, distance: 11.3
click at [278, 108] on div "Publisher Name Publisher IPI Publisher Number Represented Writers ? OTR RECORDS…" at bounding box center [228, 83] width 271 height 56
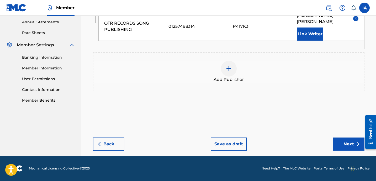
click at [349, 146] on button "Next" at bounding box center [348, 144] width 31 height 13
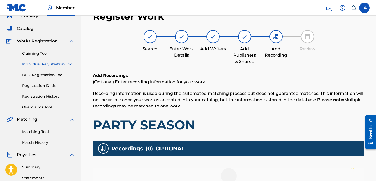
drag, startPoint x: 299, startPoint y: 118, endPoint x: 264, endPoint y: 105, distance: 37.7
click at [284, 116] on div "Add Recordings (Optional) Enter recording information for your work. Recording …" at bounding box center [229, 103] width 272 height 60
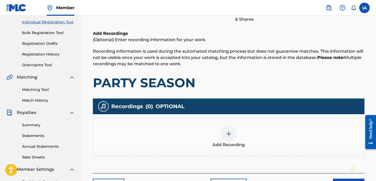
scroll to position [67, 0]
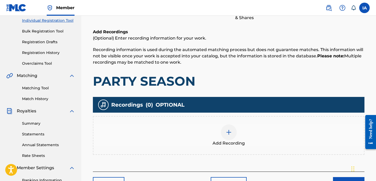
click at [239, 69] on div "Add Recordings (Optional) Enter recording information for your work. Recording …" at bounding box center [229, 59] width 272 height 60
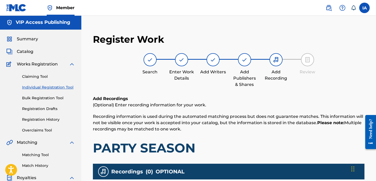
scroll to position [0, 0]
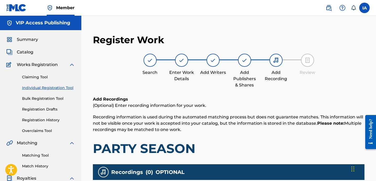
click at [35, 41] on span "Summary" at bounding box center [27, 39] width 21 height 6
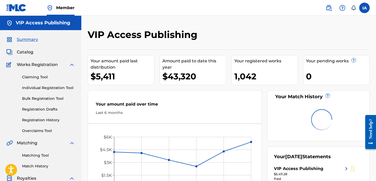
click at [276, 45] on div "VIP Access Publishing Your amount paid last distribution $5,411 Amount paid to …" at bounding box center [229, 115] width 282 height 173
click at [275, 45] on div "VIP Access Publishing Your amount paid last distribution $5,411 Amount paid to …" at bounding box center [229, 115] width 282 height 173
click at [290, 39] on div "VIP Access Publishing" at bounding box center [196, 36] width 217 height 15
click at [277, 41] on div "VIP Access Publishing" at bounding box center [196, 36] width 217 height 15
click at [268, 22] on div "VIP Access Publishing Your amount paid last distribution $5,411 Amount paid to …" at bounding box center [228, 158] width 295 height 284
